Goal: Book appointment/travel/reservation

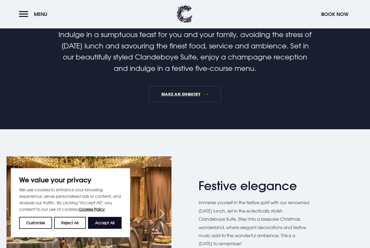
scroll to position [182, 0]
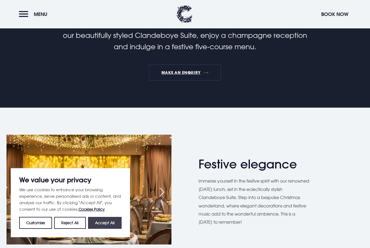
click at [110, 229] on button "Accept All" at bounding box center [105, 223] width 34 height 12
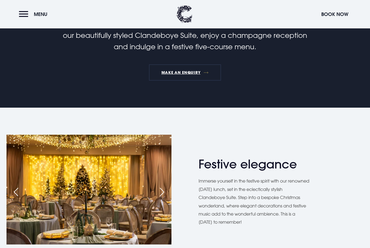
checkbox input "true"
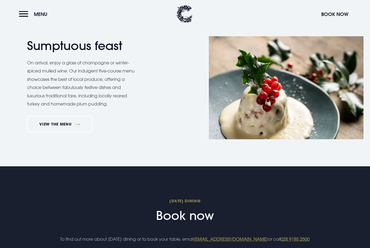
scroll to position [419, 0]
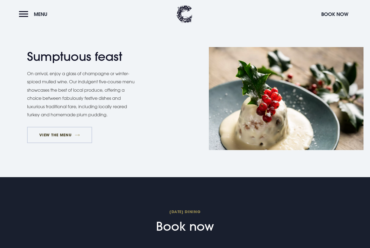
click at [65, 133] on link "VIEW THE MENU" at bounding box center [59, 135] width 65 height 16
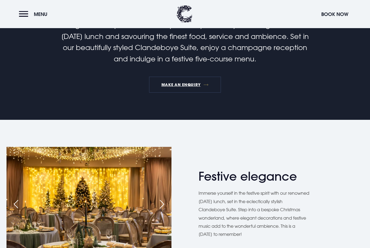
scroll to position [162, 0]
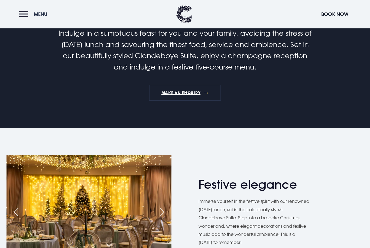
click at [28, 15] on button "Menu" at bounding box center [34, 14] width 31 height 12
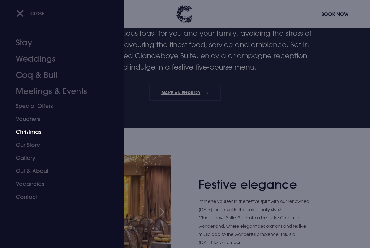
click at [34, 131] on link "Christmas" at bounding box center [59, 132] width 86 height 13
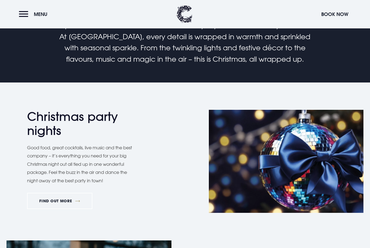
scroll to position [290, 0]
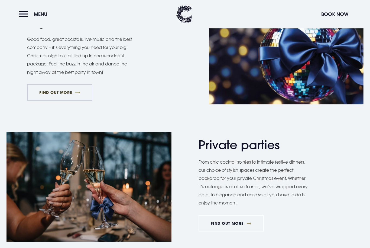
click at [60, 92] on link "FIND OUT MORE" at bounding box center [59, 92] width 65 height 16
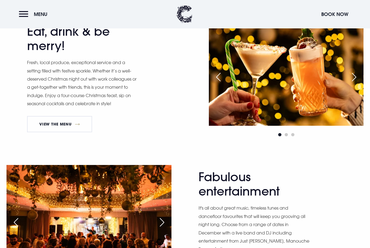
scroll to position [329, 0]
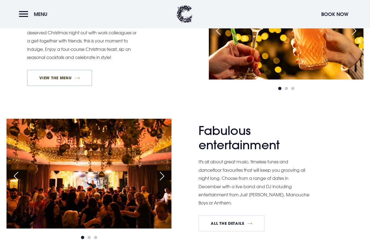
click at [58, 74] on link "View The Menu" at bounding box center [59, 78] width 65 height 16
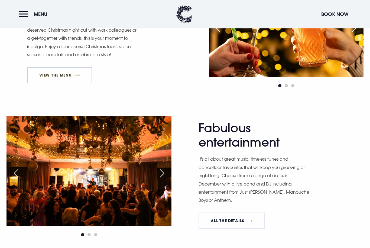
scroll to position [347, 0]
